Goal: Transaction & Acquisition: Purchase product/service

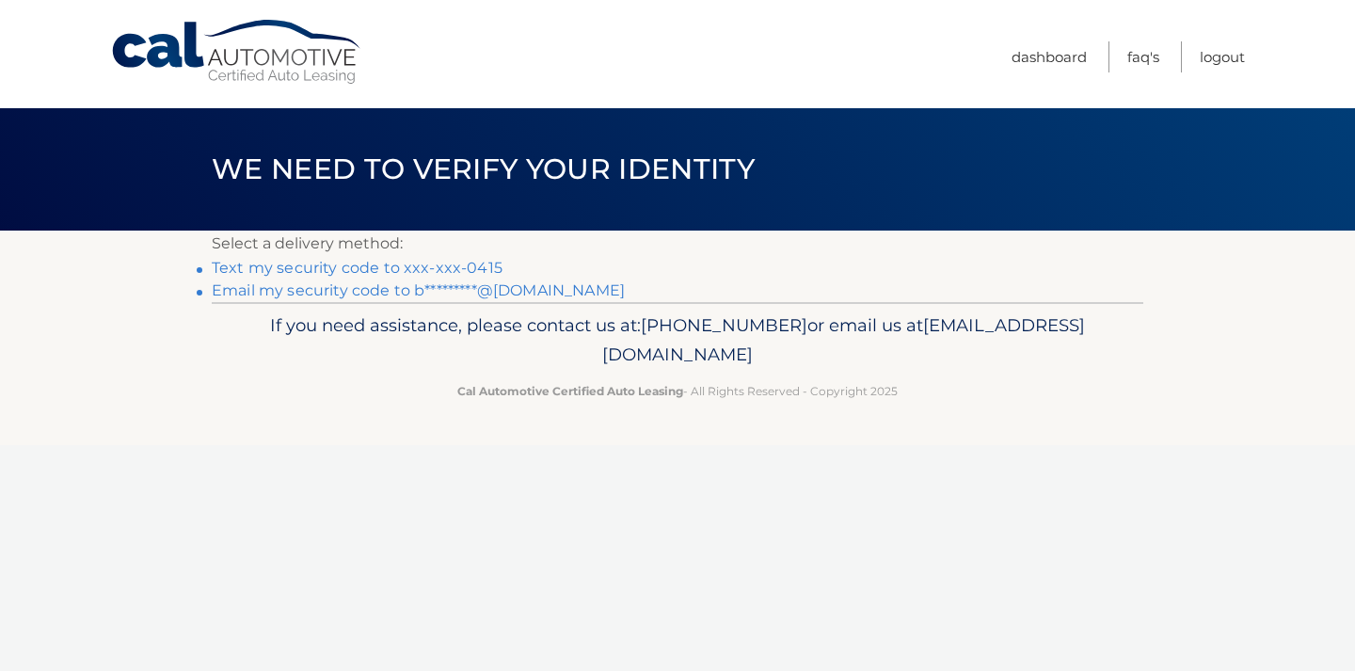
click at [388, 267] on link "Text my security code to xxx-xxx-0415" at bounding box center [357, 268] width 291 height 18
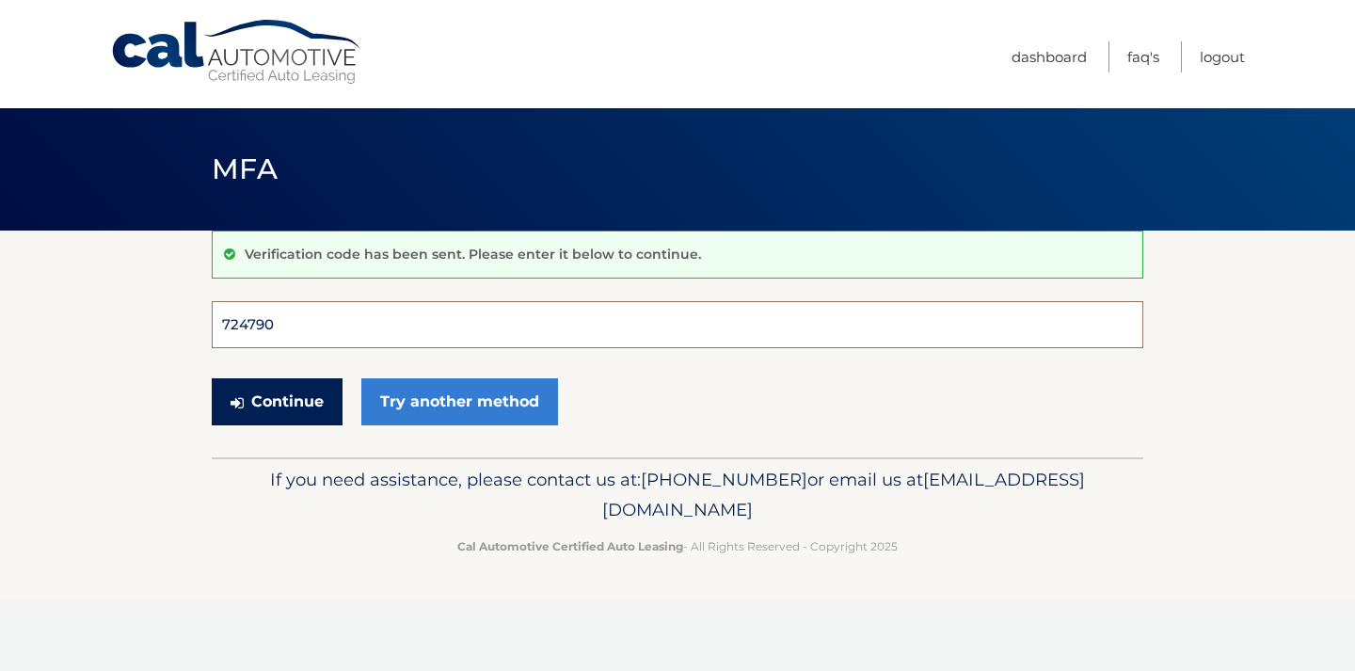
type input "724790"
click at [277, 401] on button "Continue" at bounding box center [277, 401] width 131 height 47
click at [285, 401] on button "Continue" at bounding box center [277, 401] width 131 height 47
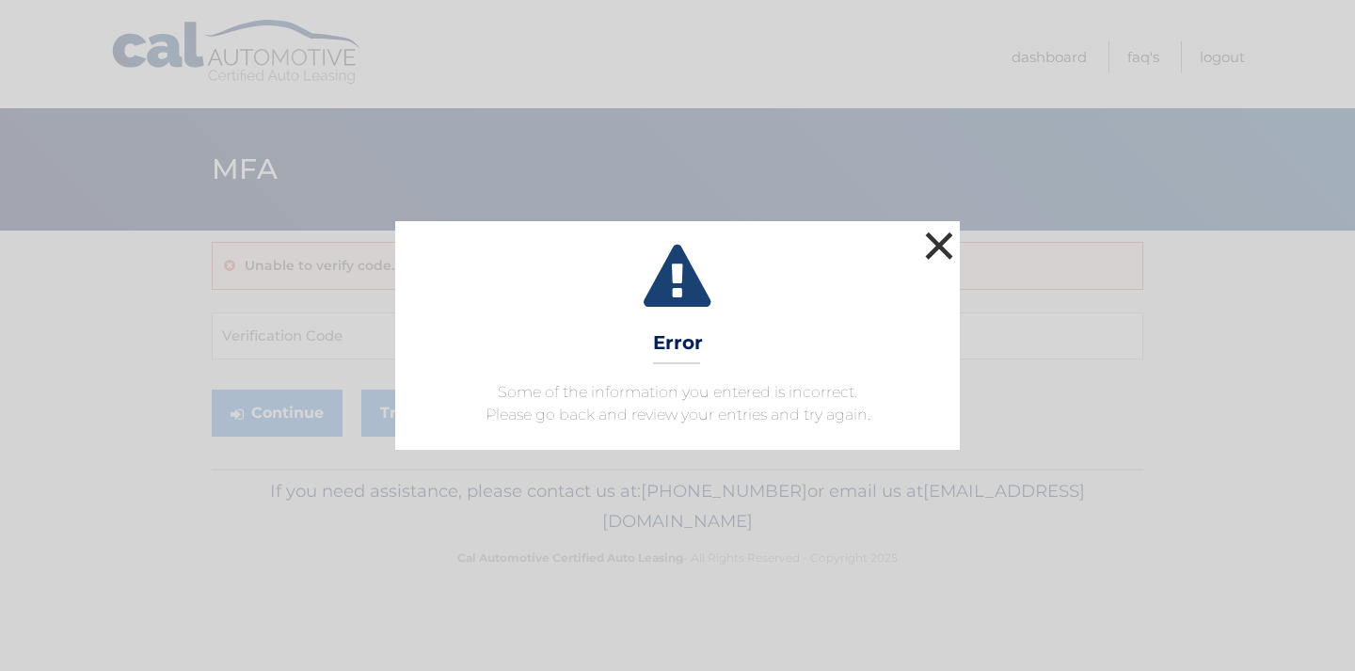
click at [942, 245] on button "×" at bounding box center [940, 246] width 38 height 38
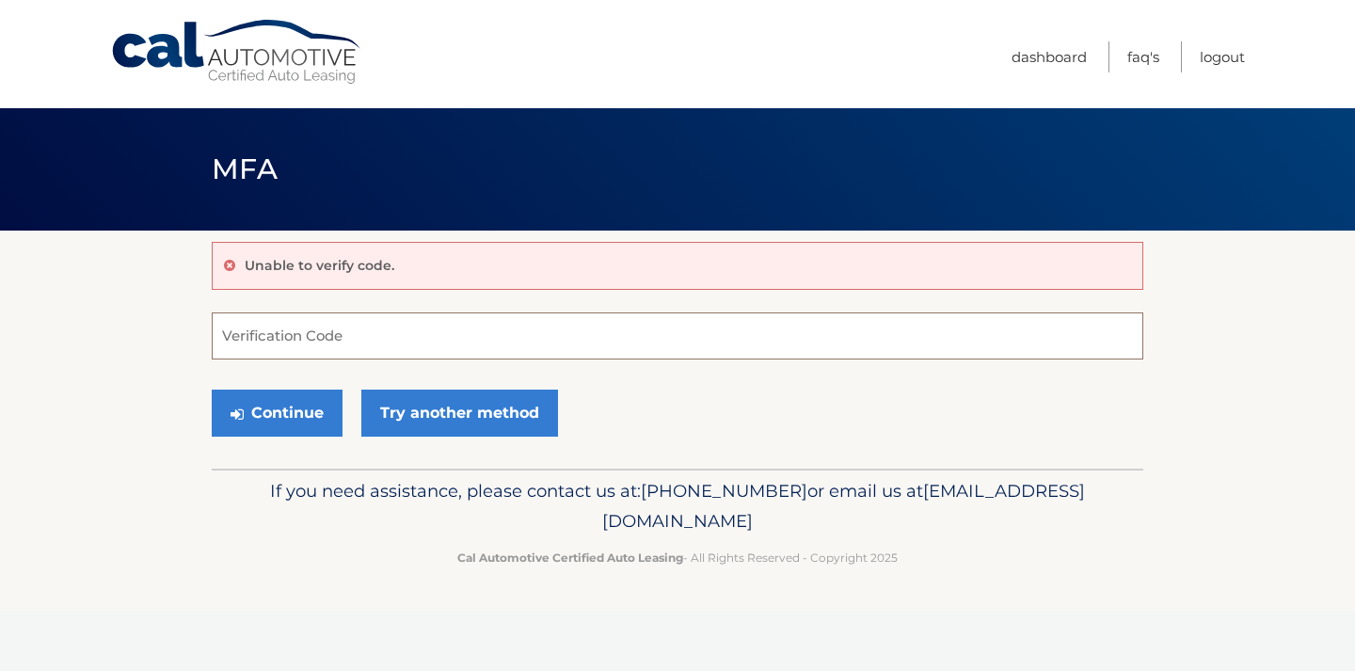
click at [356, 336] on input "Verification Code" at bounding box center [678, 336] width 932 height 47
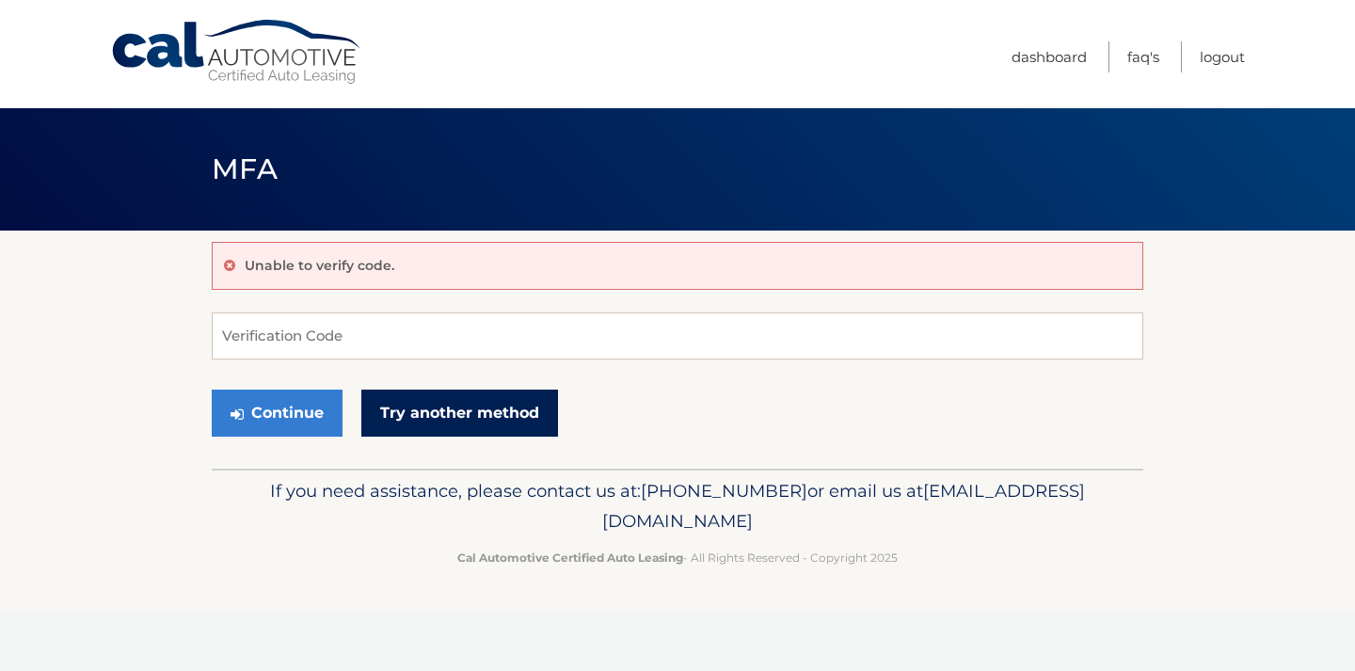
click at [476, 401] on link "Try another method" at bounding box center [459, 413] width 197 height 47
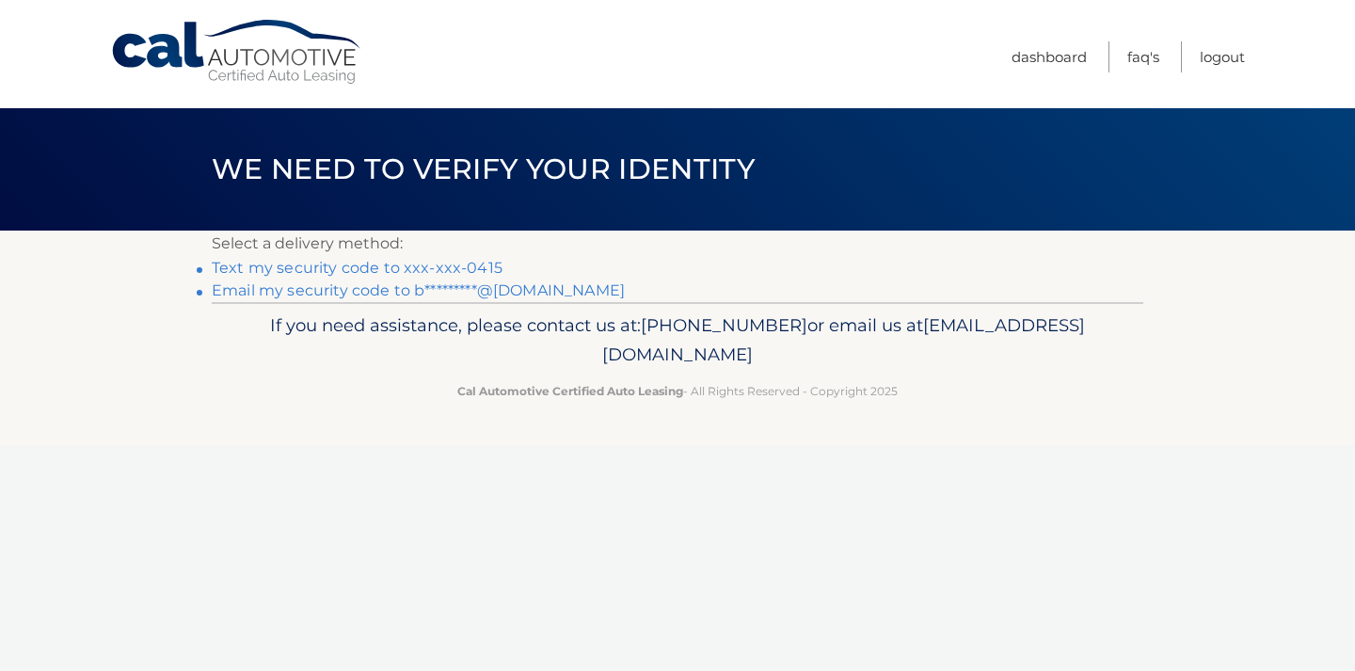
click at [303, 286] on link "Email my security code to b*********@gmail.com" at bounding box center [418, 290] width 413 height 18
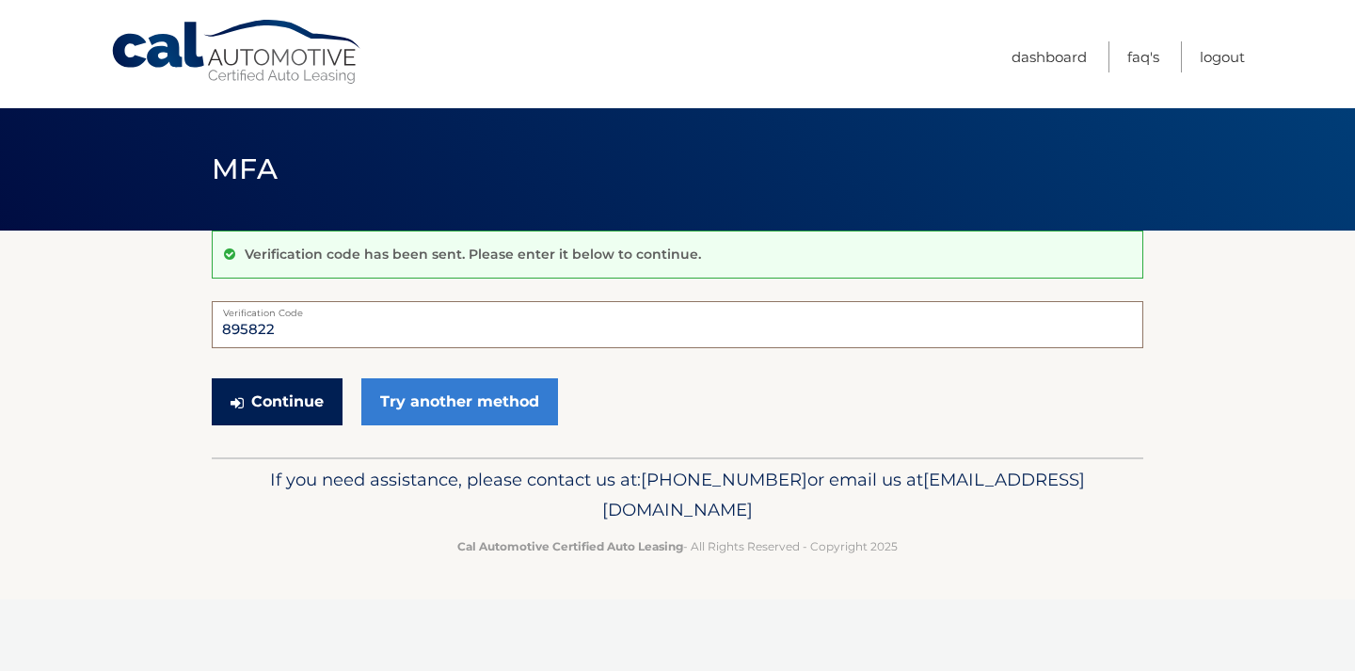
type input "895822"
click at [270, 401] on button "Continue" at bounding box center [277, 401] width 131 height 47
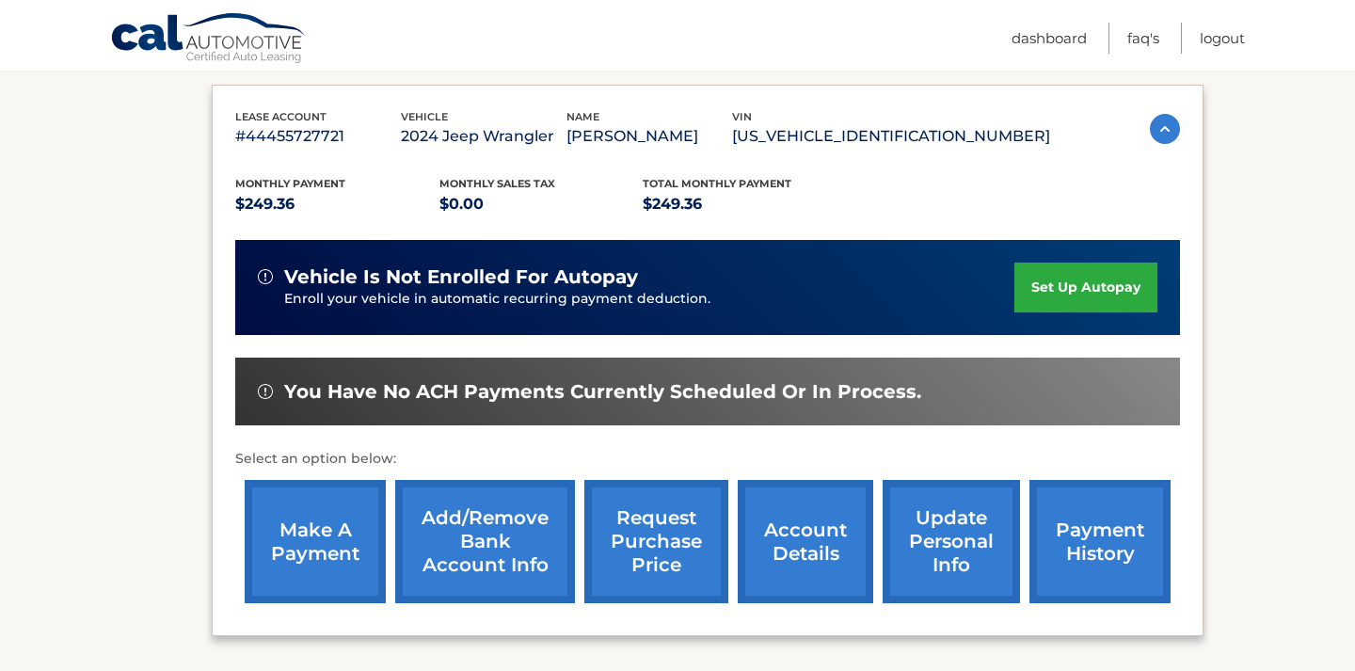
scroll to position [309, 0]
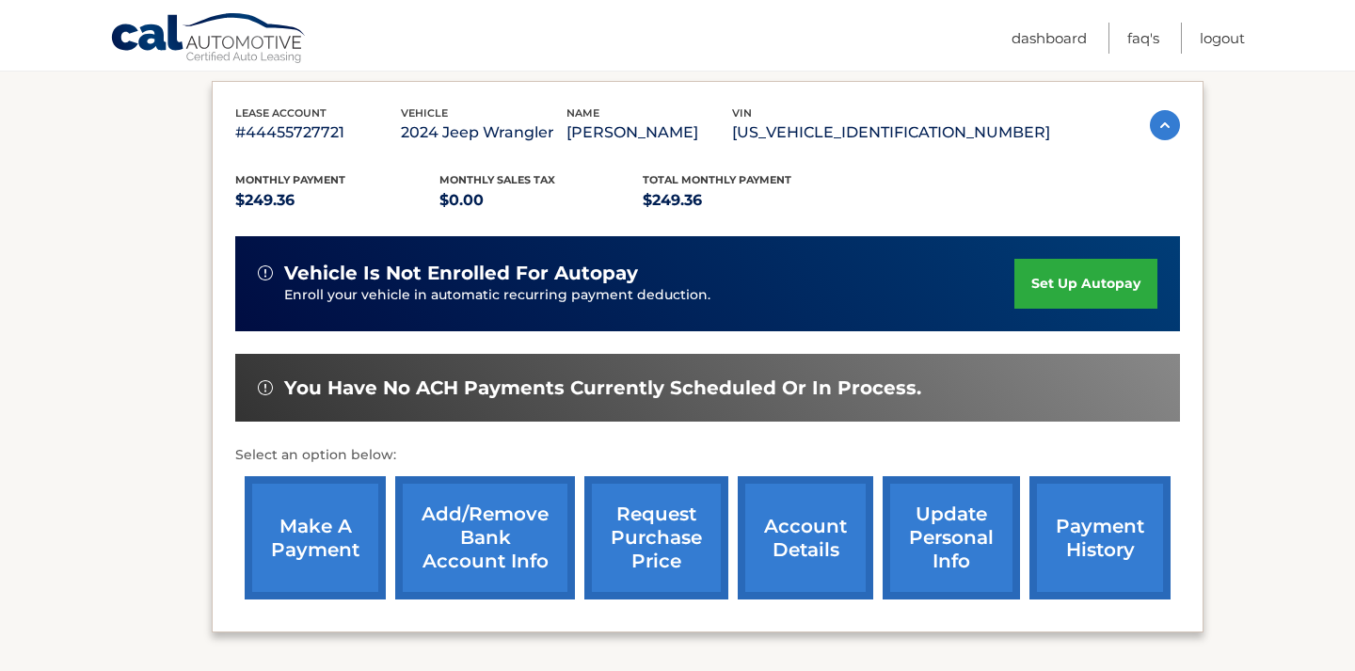
click at [320, 543] on link "make a payment" at bounding box center [315, 537] width 141 height 123
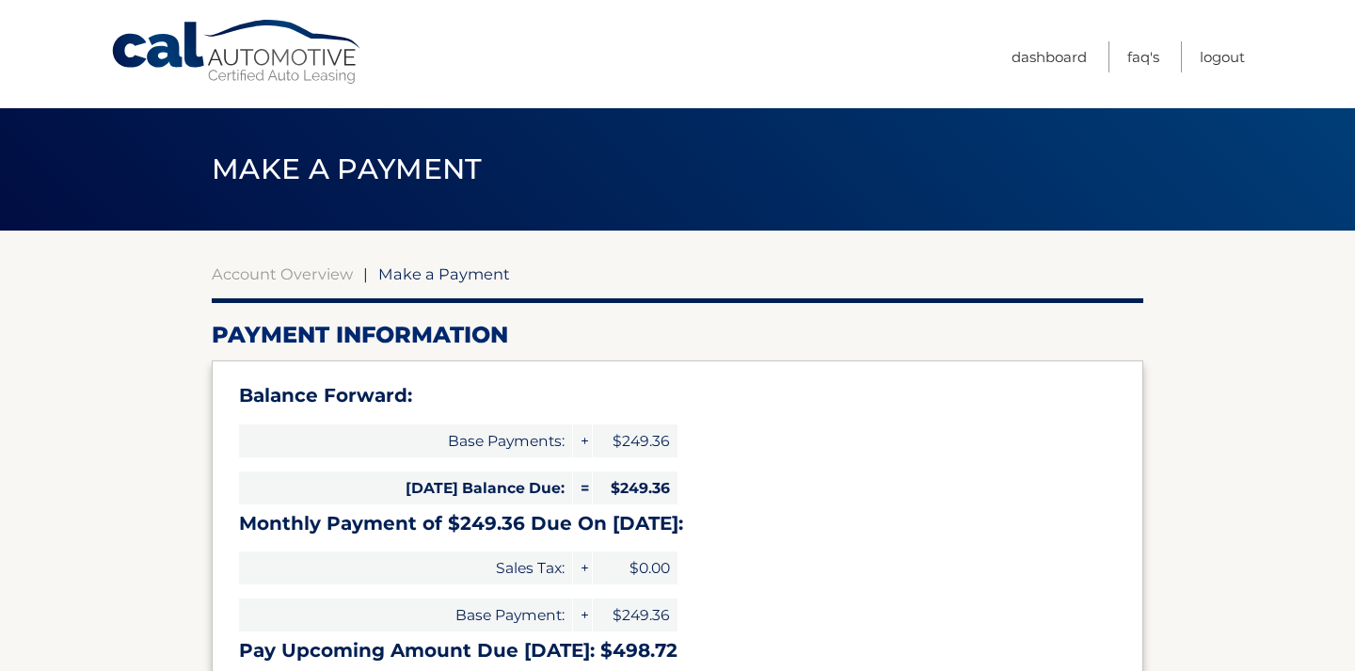
select select "ODY0N2I5MzEtZGYxNi00NzhmLThhOTMtNjM1MjMwZmQ4MjA2"
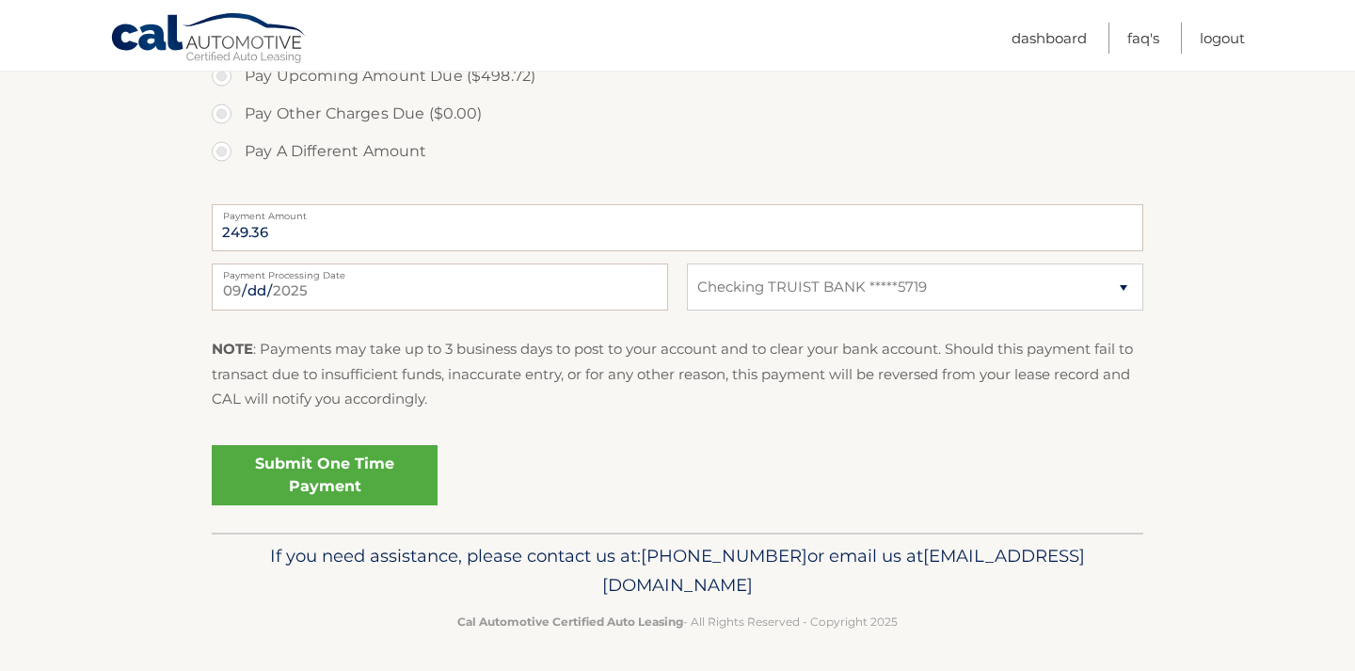
scroll to position [748, 0]
click at [323, 468] on link "Submit One Time Payment" at bounding box center [325, 476] width 226 height 60
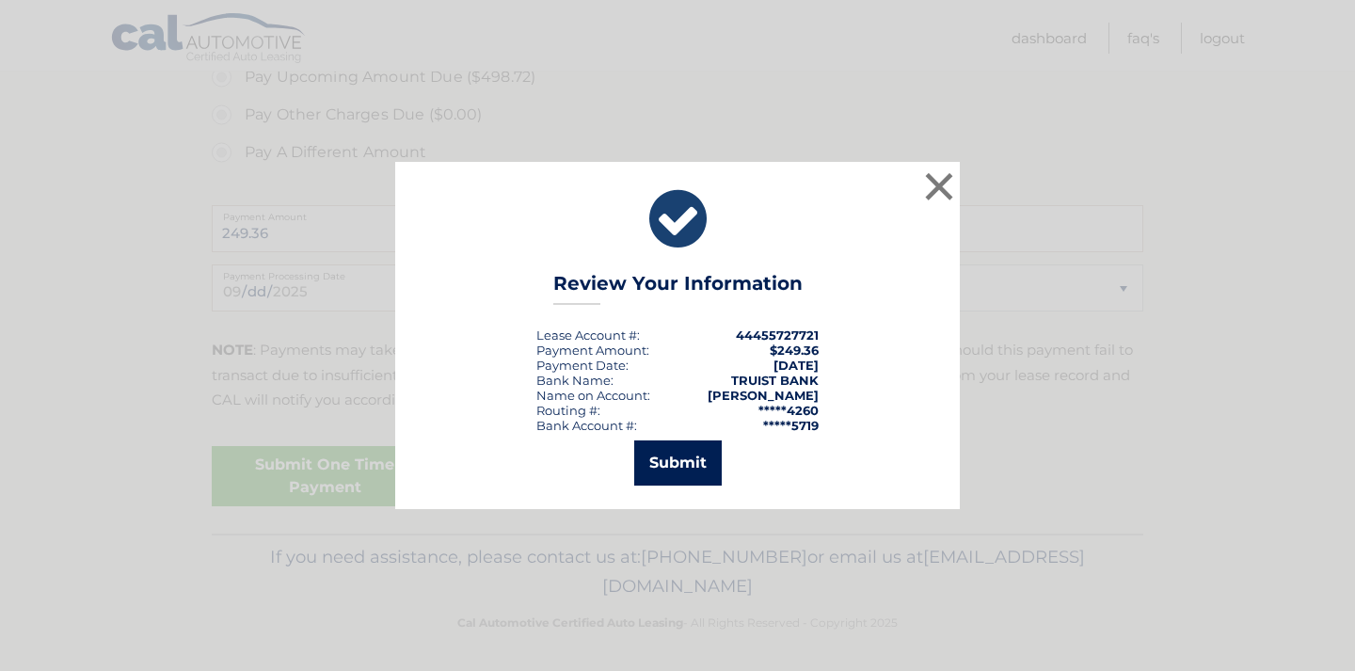
click at [693, 459] on button "Submit" at bounding box center [678, 463] width 88 height 45
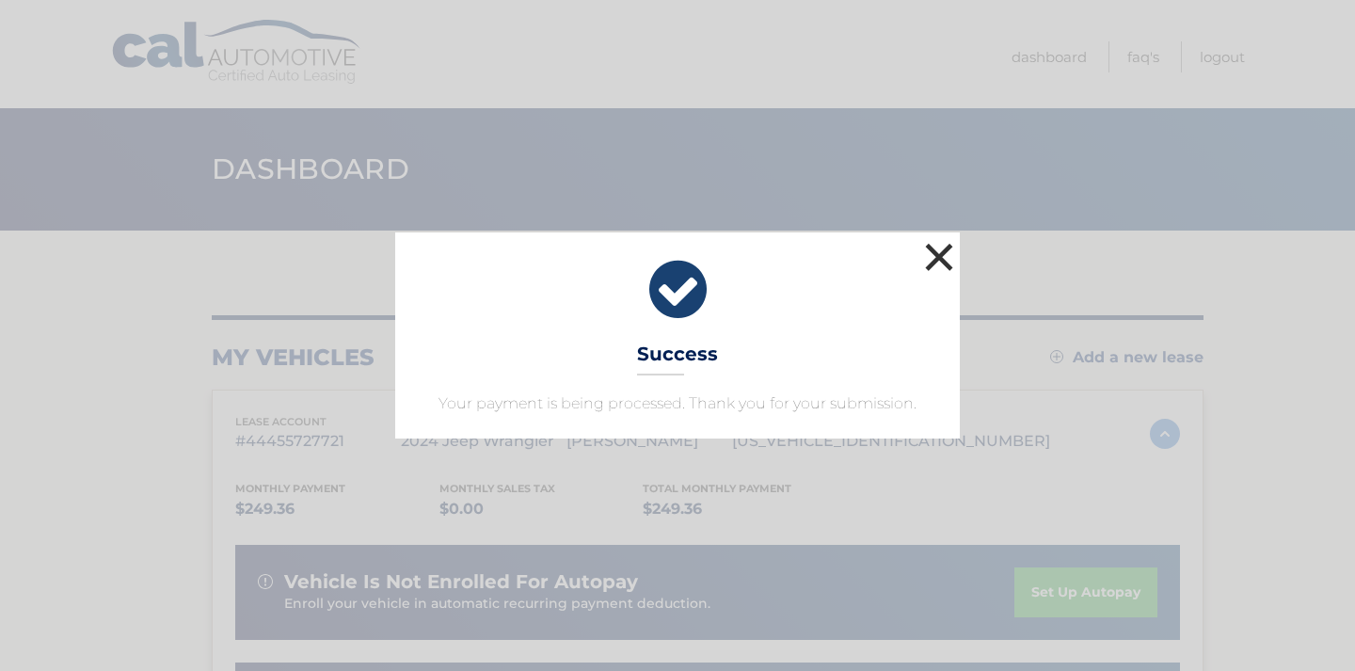
click at [938, 256] on button "×" at bounding box center [940, 257] width 38 height 38
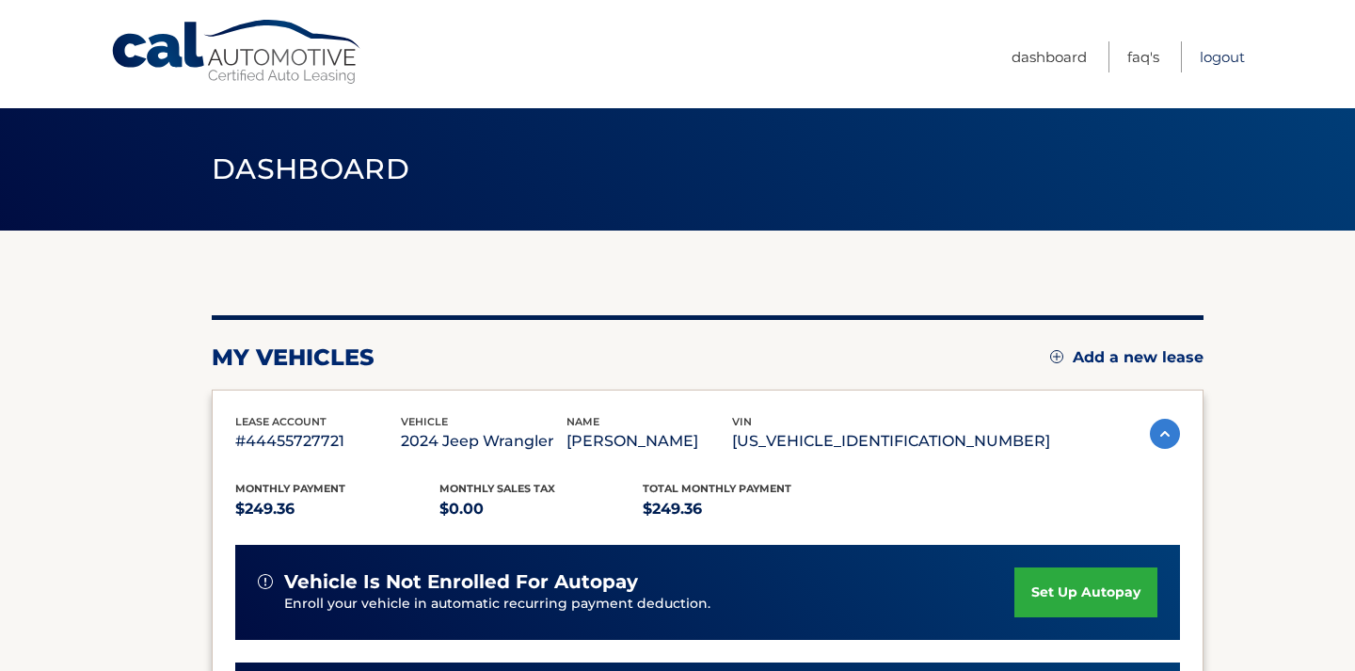
click at [1224, 57] on link "Logout" at bounding box center [1222, 56] width 45 height 31
